Goal: Task Accomplishment & Management: Manage account settings

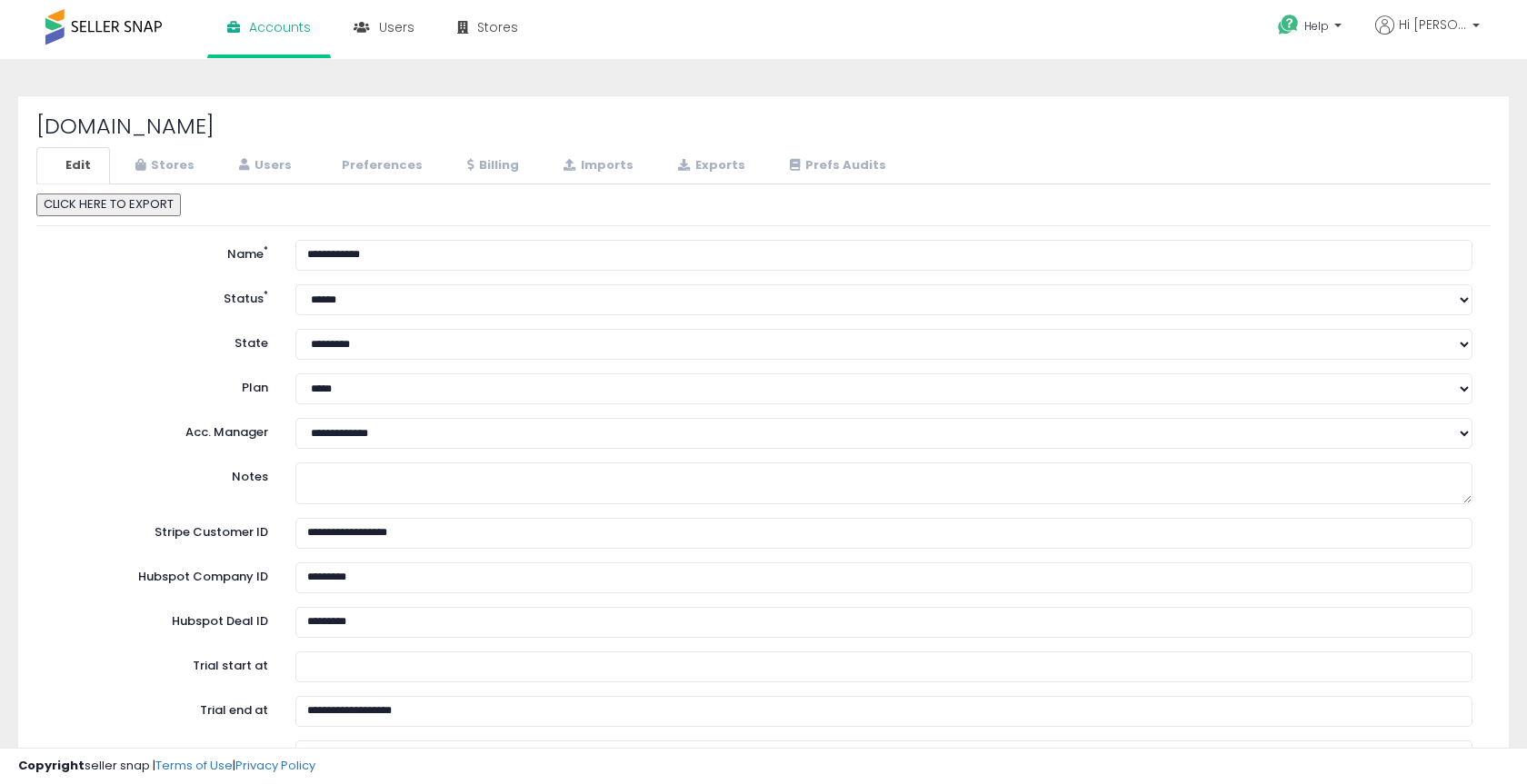
select select "**"
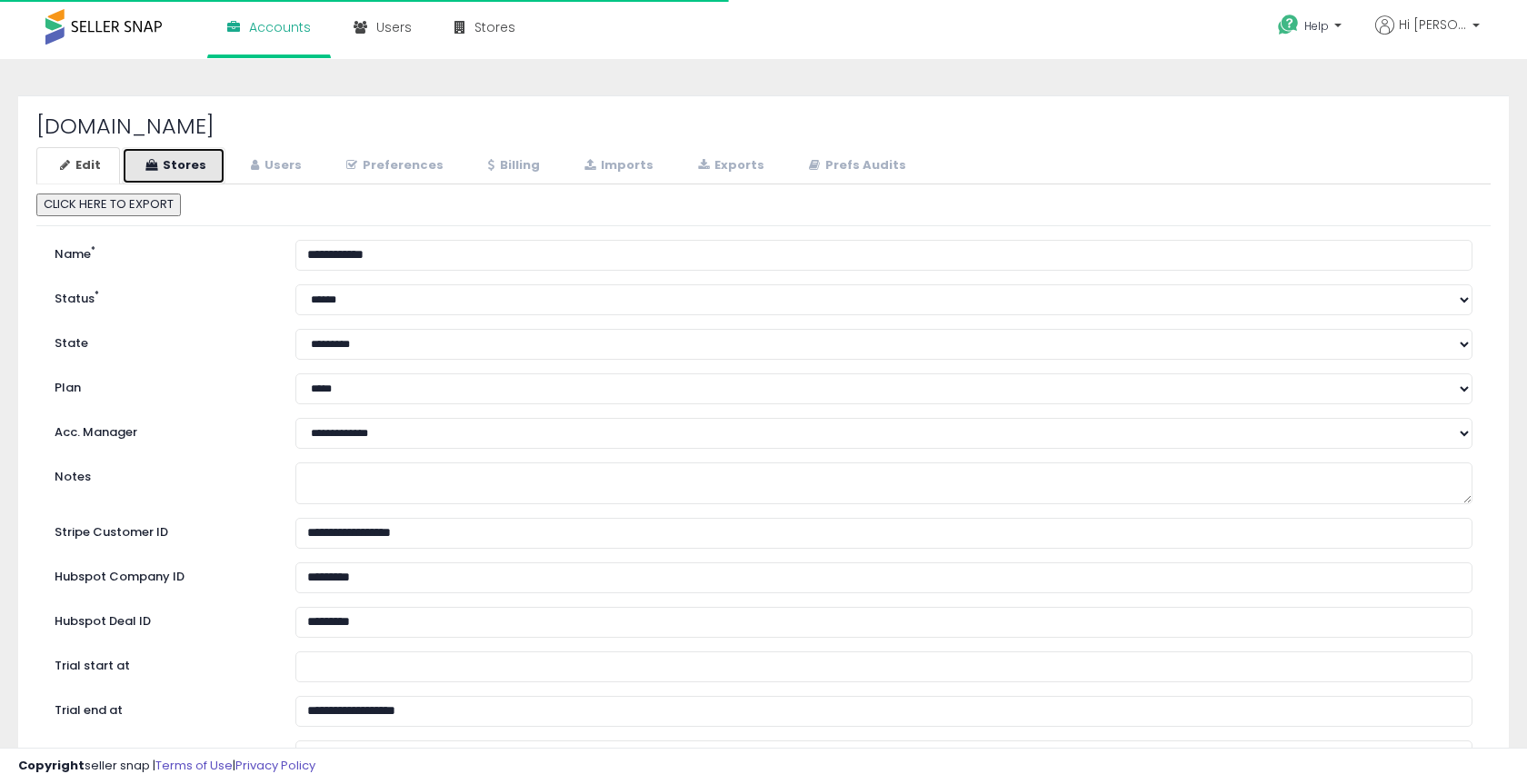
click at [207, 171] on link "Stores" at bounding box center [173, 165] width 103 height 37
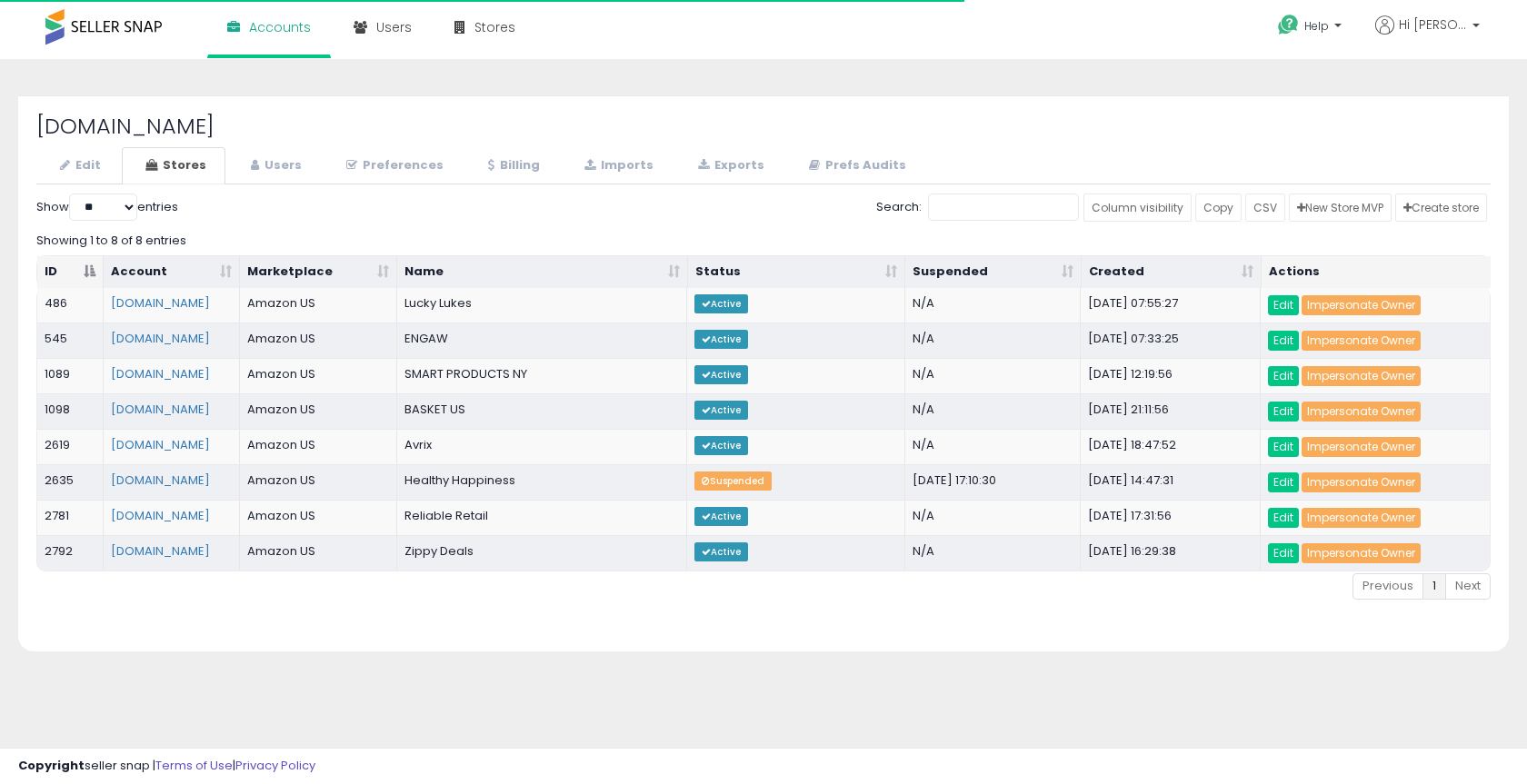
select select "**"
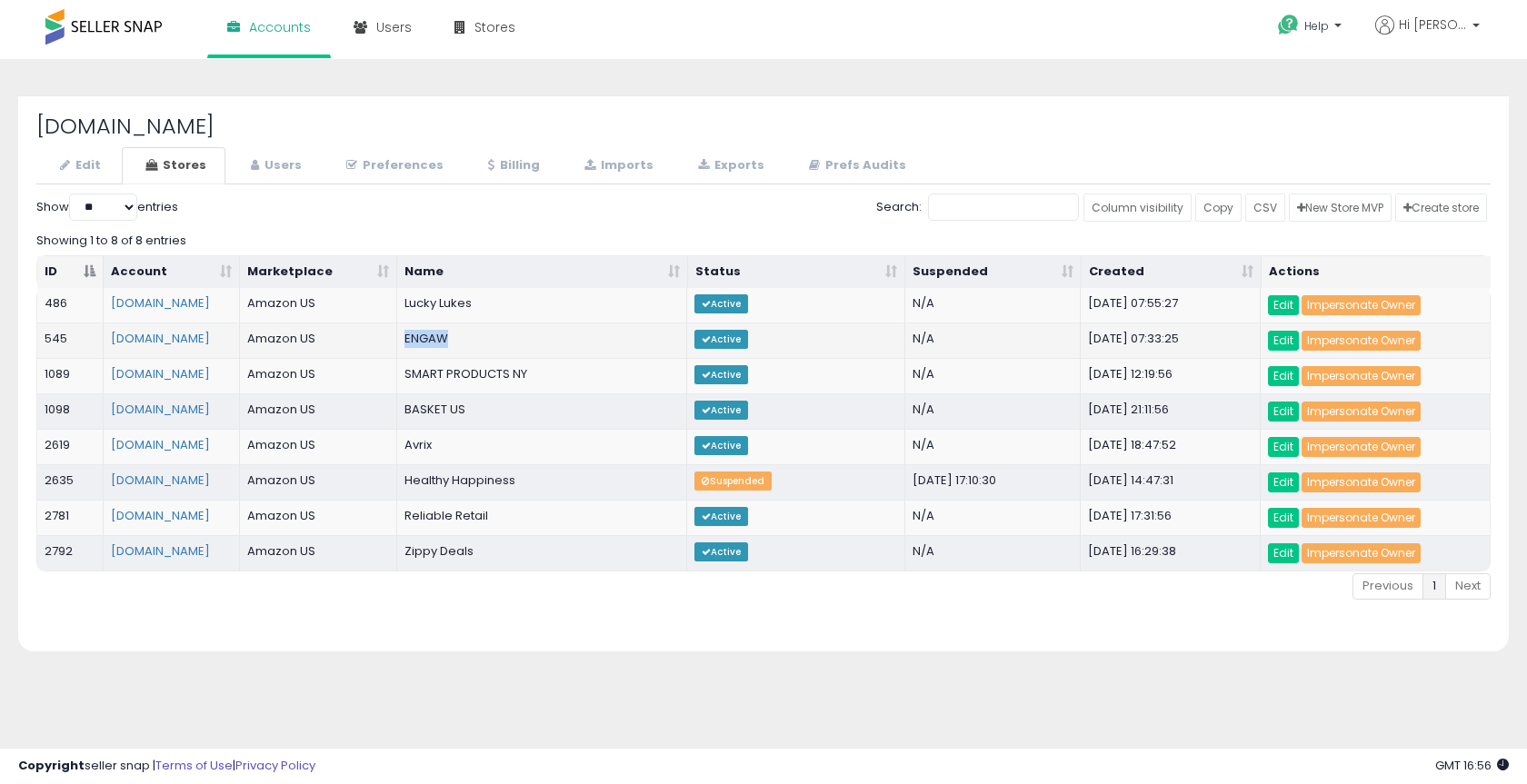
drag, startPoint x: 450, startPoint y: 337, endPoint x: 400, endPoint y: 335, distance: 50.0
click at [400, 335] on td "ENGAW" at bounding box center [542, 341] width 291 height 36
click at [438, 330] on td "ENGAW" at bounding box center [542, 341] width 291 height 36
click at [501, 166] on link "Billing" at bounding box center [511, 165] width 94 height 37
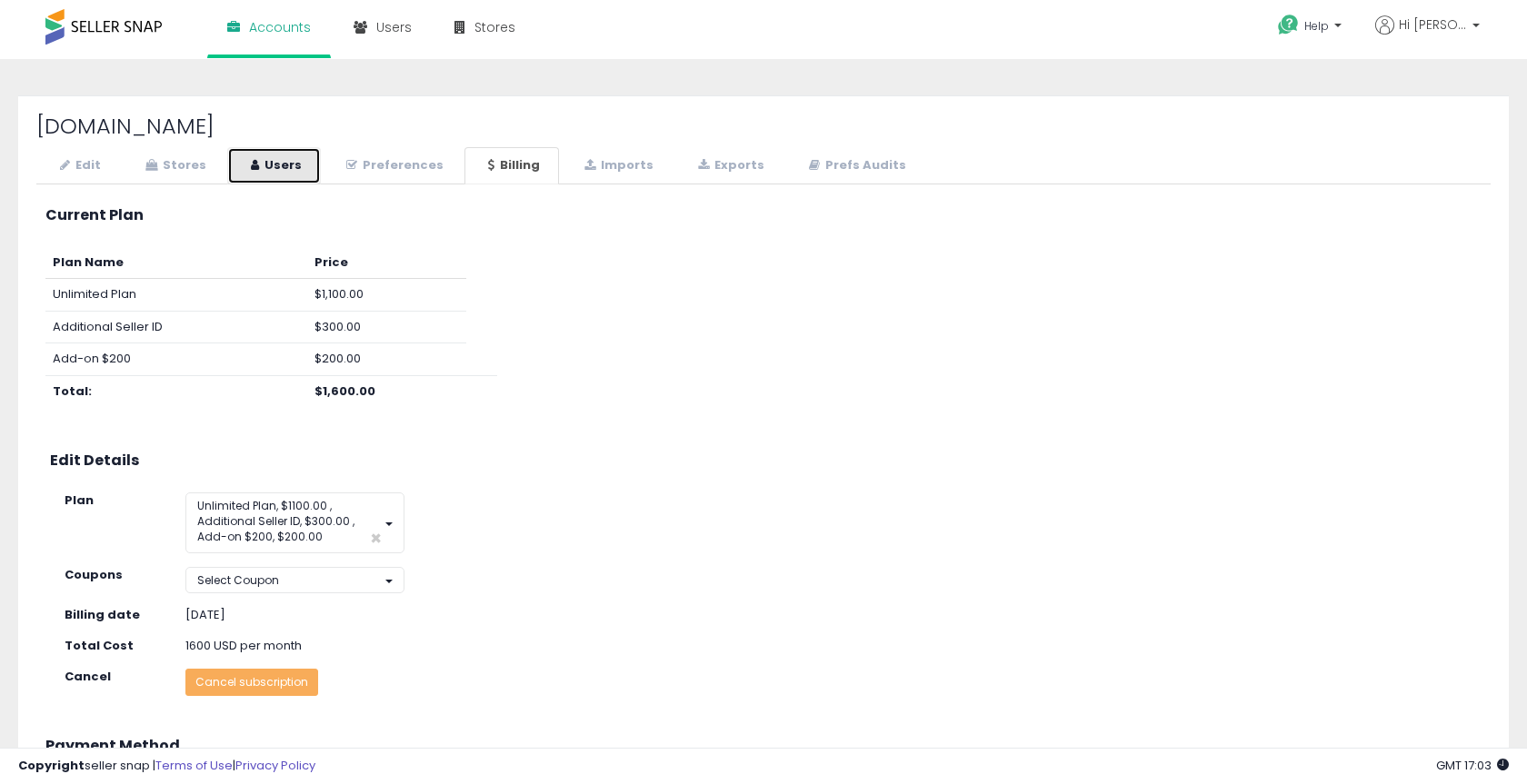
click at [294, 171] on link "Users" at bounding box center [274, 165] width 93 height 37
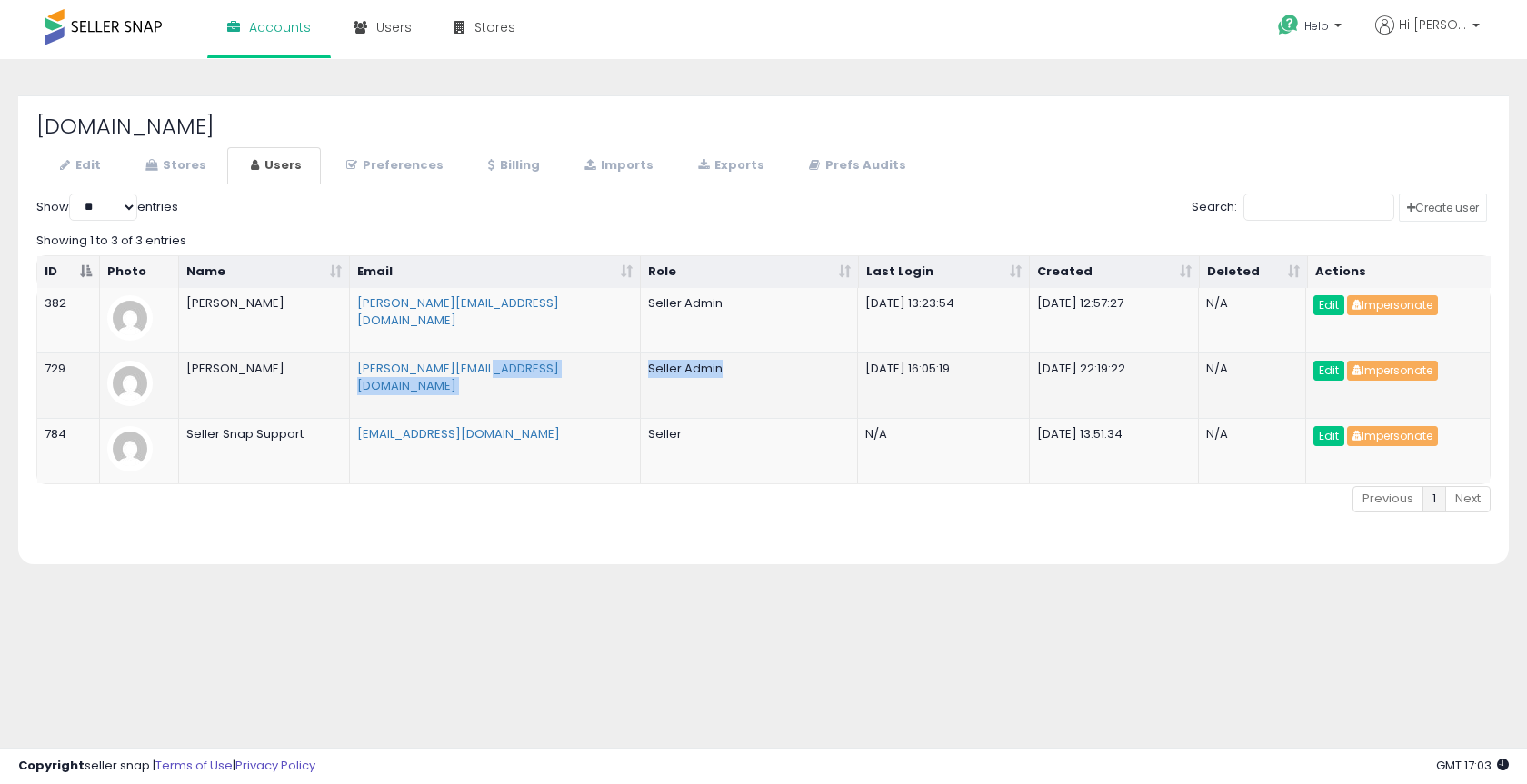
drag, startPoint x: 748, startPoint y: 376, endPoint x: 635, endPoint y: 366, distance: 113.4
click at [635, 366] on tr "729 [PERSON_NAME] [PERSON_NAME][EMAIL_ADDRESS][DOMAIN_NAME] Seller Admin [DATE]…" at bounding box center [763, 386] width 1452 height 66
click at [195, 160] on link "Stores" at bounding box center [173, 165] width 103 height 37
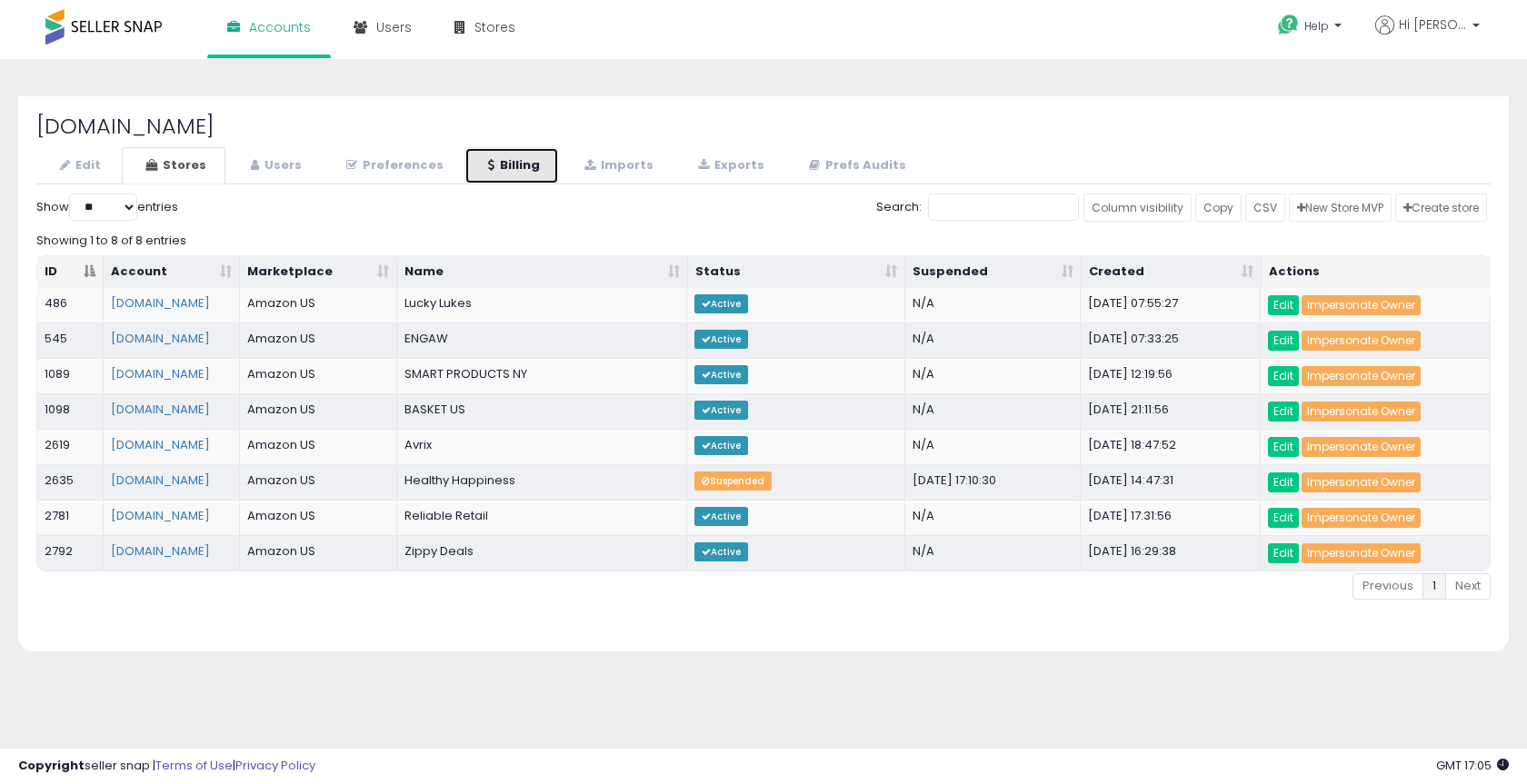
click at [489, 175] on link "Billing" at bounding box center [511, 165] width 94 height 37
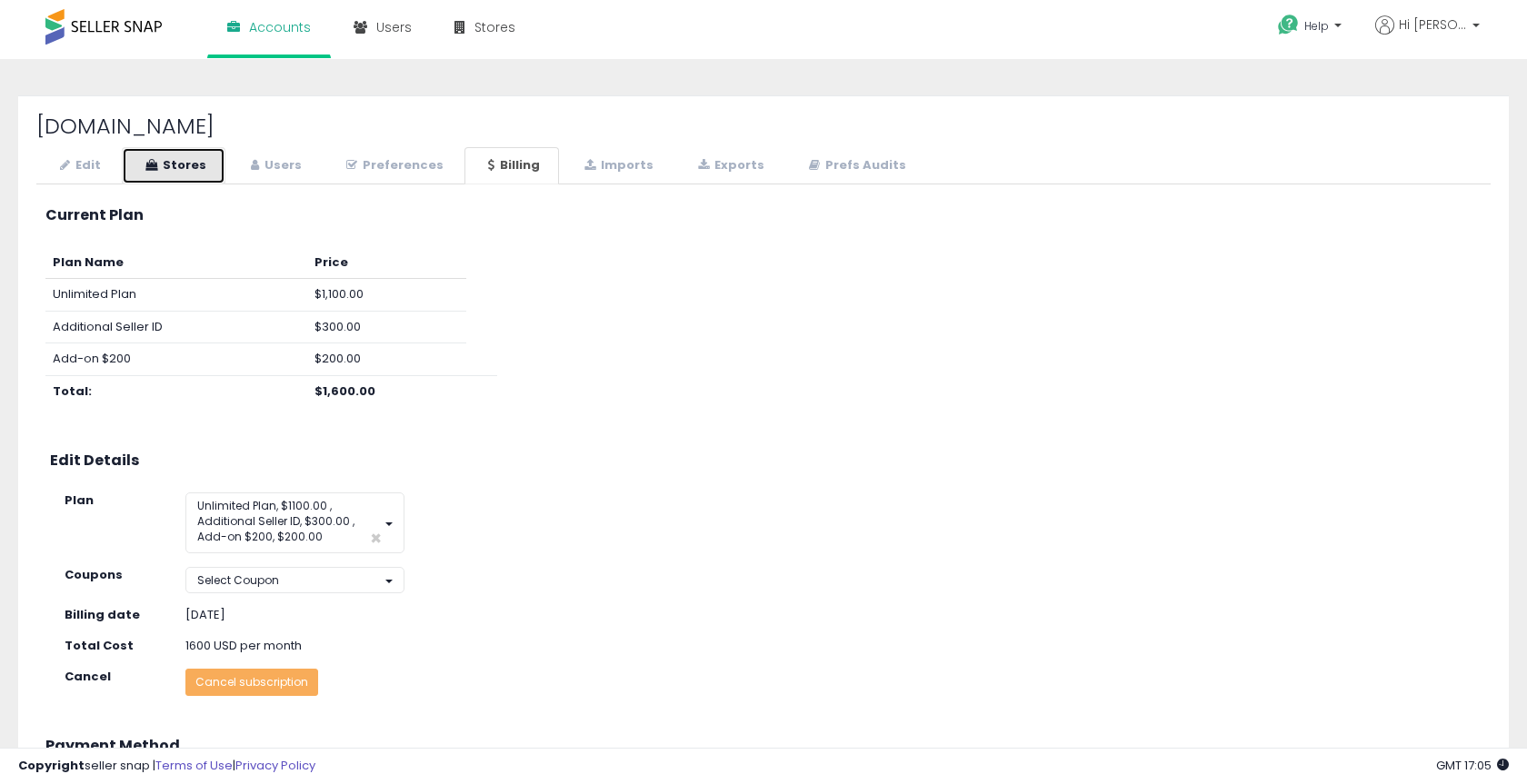
click at [201, 171] on link "Stores" at bounding box center [173, 165] width 103 height 37
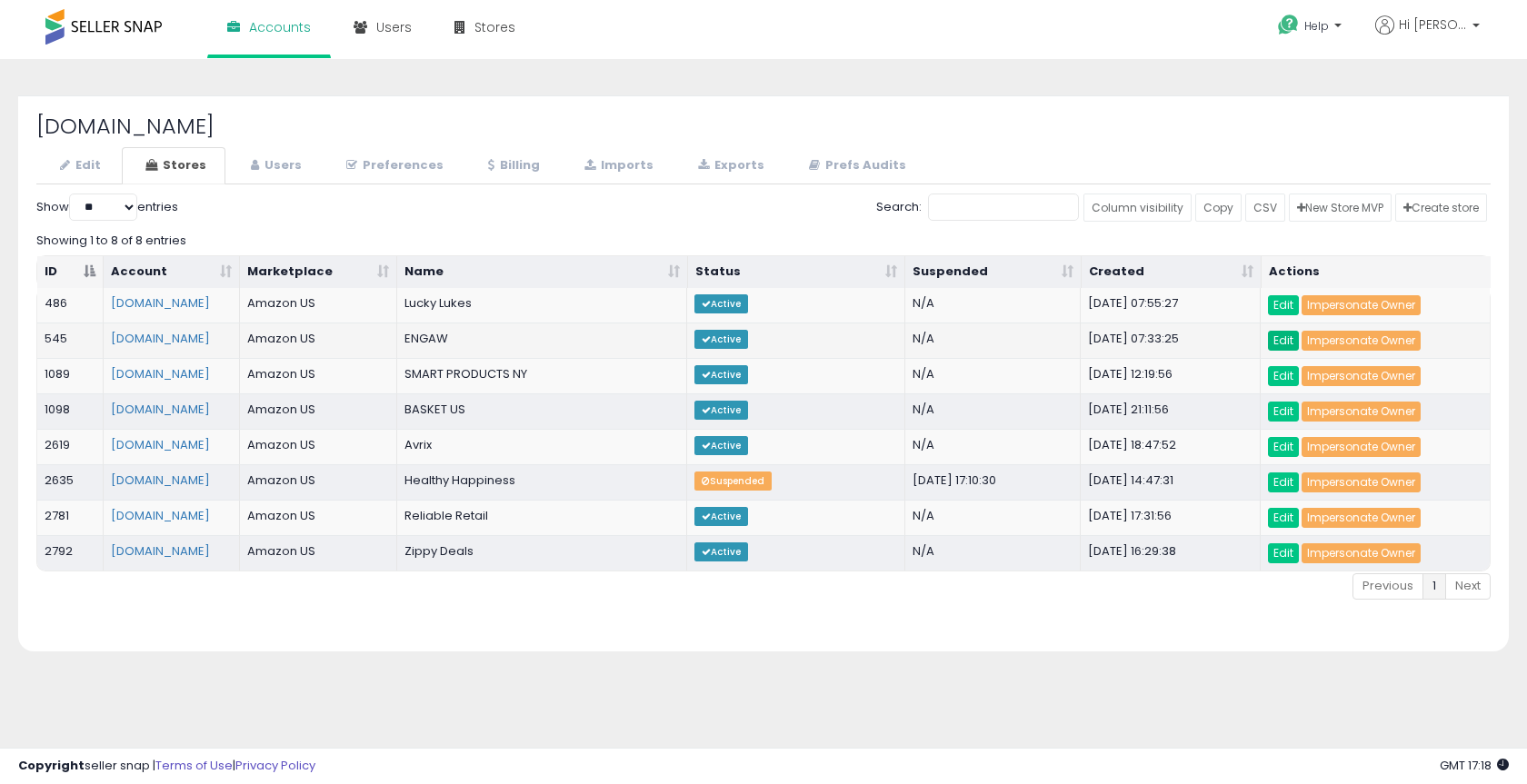
click at [1286, 341] on link "Edit" at bounding box center [1282, 341] width 31 height 20
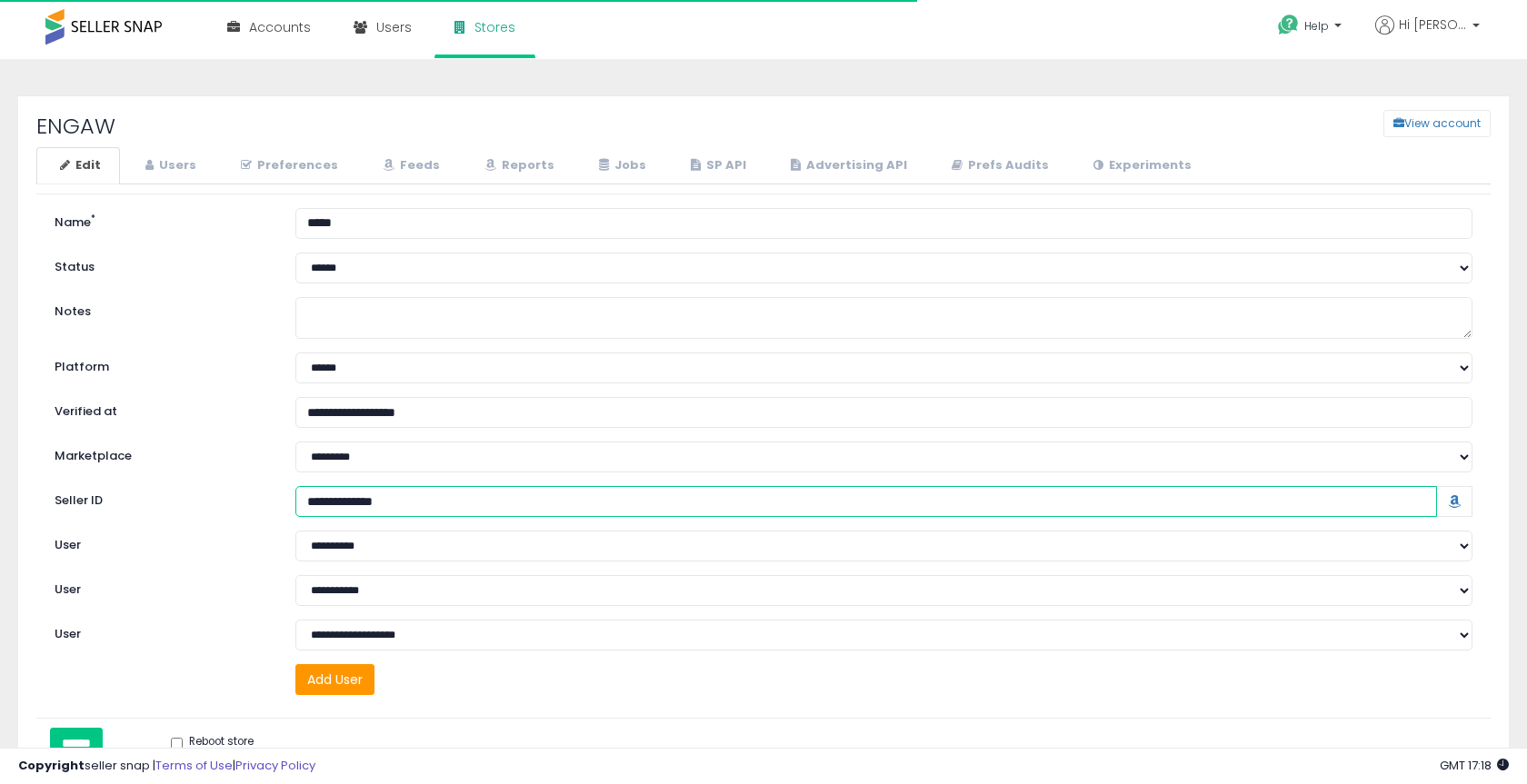
click at [401, 495] on input "Seller ID" at bounding box center [866, 501] width 1141 height 31
